Goal: Information Seeking & Learning: Learn about a topic

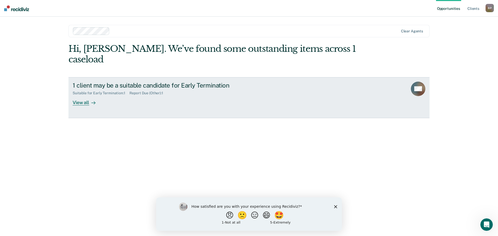
click at [83, 95] on div "View all" at bounding box center [87, 100] width 29 height 10
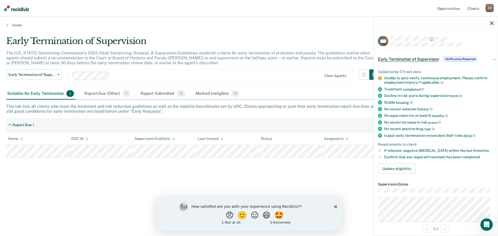
click at [335, 207] on icon "Close survey" at bounding box center [335, 206] width 3 height 3
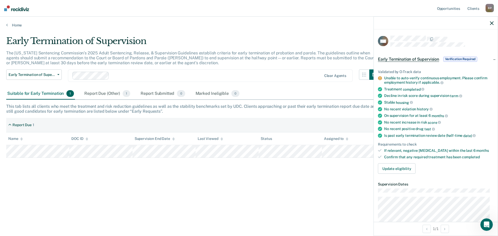
click at [335, 207] on div "Early Termination of Supervision The [US_STATE] Sentencing Commission’s 2025 Ad…" at bounding box center [249, 125] width 486 height 178
drag, startPoint x: 208, startPoint y: 177, endPoint x: 218, endPoint y: 176, distance: 9.9
click at [208, 177] on div "Early Termination of Supervision The [US_STATE] Sentencing Commission’s 2025 Ad…" at bounding box center [249, 117] width 486 height 162
click at [397, 167] on button "Update eligibility" at bounding box center [397, 168] width 38 height 10
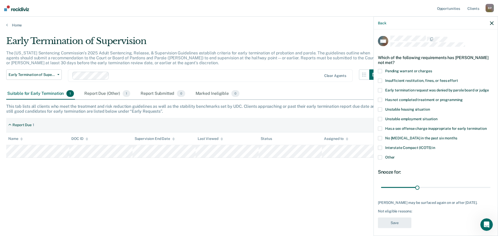
scroll to position [6, 0]
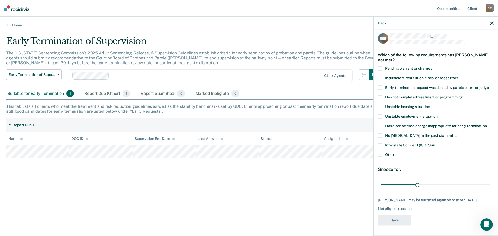
click at [490, 25] on div "Back" at bounding box center [436, 23] width 124 height 13
click at [491, 24] on icon "button" at bounding box center [492, 23] width 4 height 4
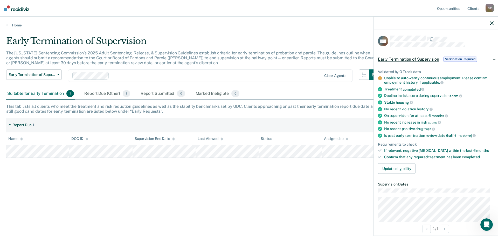
click at [451, 59] on span "Verification Required" at bounding box center [460, 59] width 34 height 5
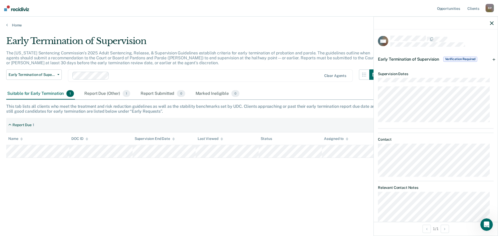
click at [451, 59] on span "Verification Required" at bounding box center [460, 59] width 34 height 5
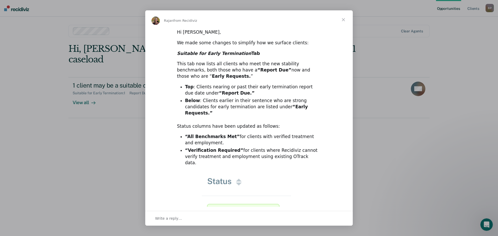
click at [342, 19] on span "Close" at bounding box center [343, 19] width 19 height 19
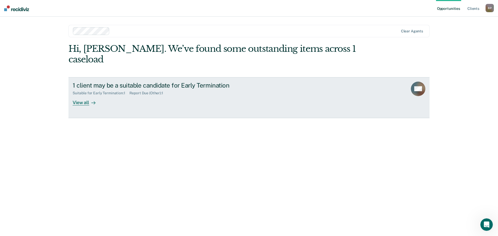
click at [168, 92] on div "1 client may be a suitable candidate for Early Termination Suitable for Early T…" at bounding box center [170, 94] width 195 height 24
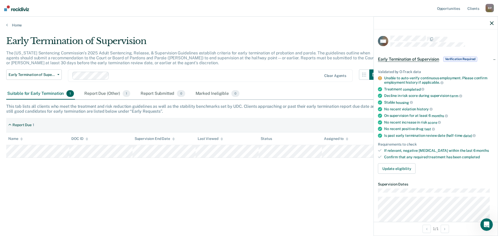
click at [275, 35] on main "Early Termination of Supervision The [US_STATE] Sentencing Commission’s 2025 Ad…" at bounding box center [249, 130] width 498 height 207
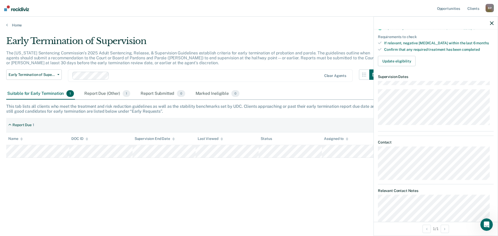
scroll to position [30, 0]
